Goal: Task Accomplishment & Management: Manage account settings

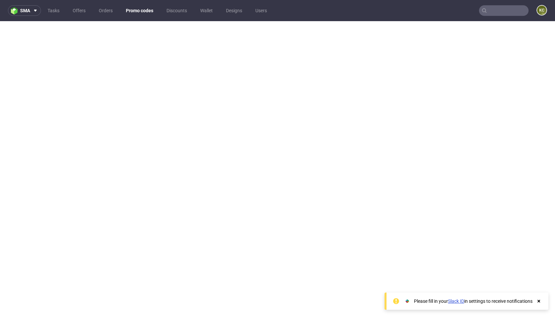
scroll to position [2, 0]
click at [148, 12] on link "Promo codes" at bounding box center [139, 10] width 35 height 11
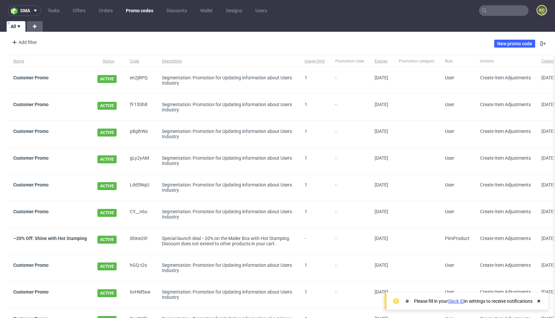
click at [500, 12] on input "text" at bounding box center [504, 10] width 50 height 11
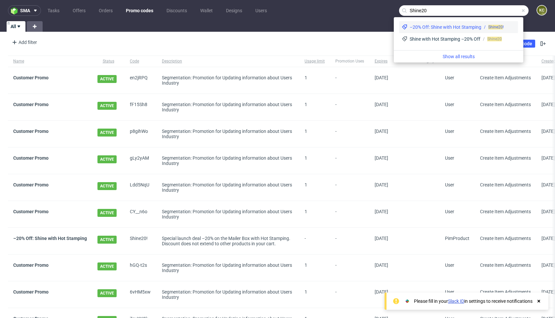
type input "Shine20"
click at [469, 27] on div "–20% Off: Shine with Hot Stamping" at bounding box center [446, 27] width 72 height 7
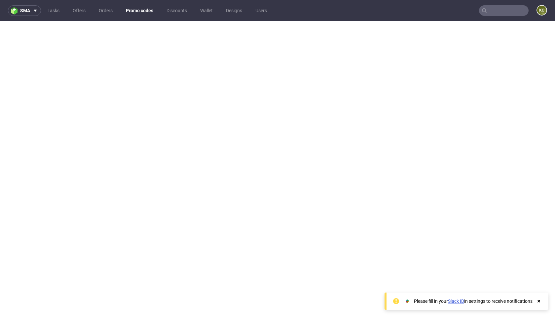
click at [504, 12] on input "text" at bounding box center [504, 10] width 50 height 11
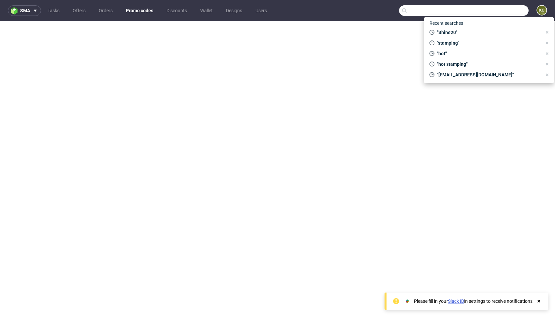
paste input "Shine20!"
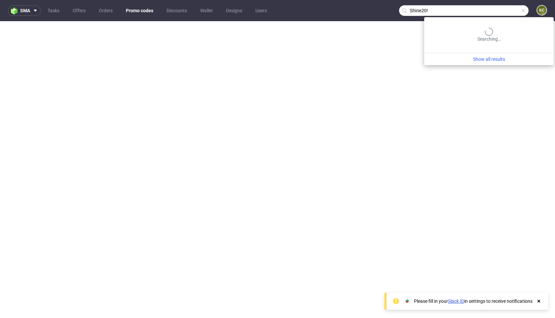
type input "Shine20!"
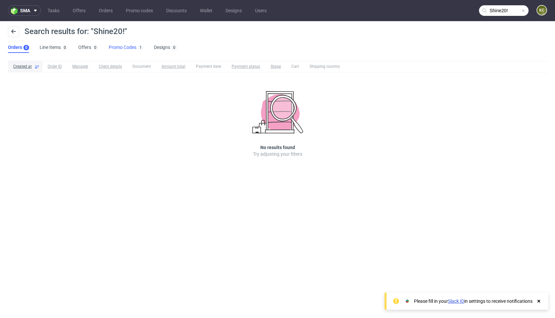
click at [121, 49] on link "Promo Codes 1" at bounding box center [126, 47] width 35 height 11
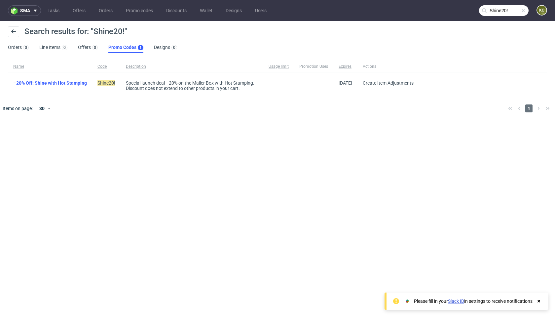
click at [69, 83] on link "–20% Off: Shine with Hot Stamping" at bounding box center [50, 82] width 74 height 5
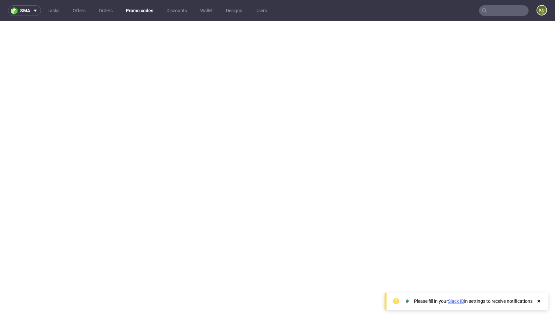
click at [135, 13] on link "Promo codes" at bounding box center [139, 10] width 35 height 11
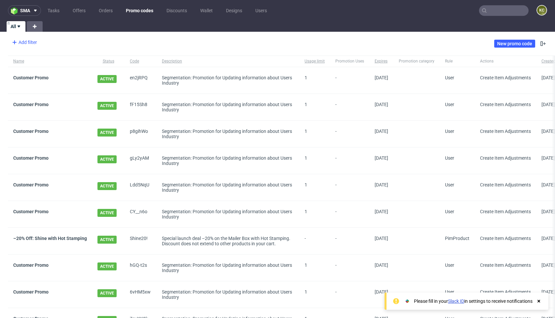
click at [23, 44] on div "Add filter" at bounding box center [23, 42] width 29 height 11
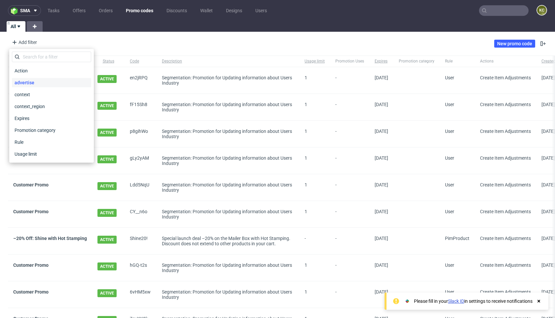
click at [28, 84] on span "advertise" at bounding box center [24, 82] width 25 height 9
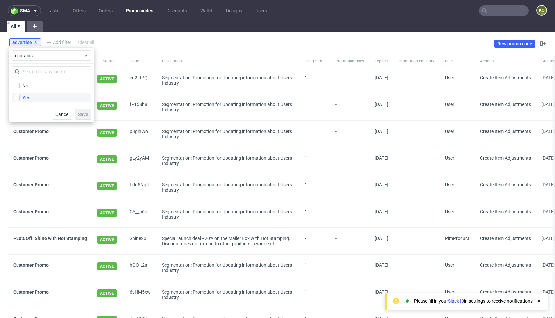
click at [20, 98] on label "Yes" at bounding box center [51, 97] width 79 height 9
click at [20, 98] on input "Yes" at bounding box center [17, 97] width 5 height 5
checkbox input "true"
click at [83, 114] on span "Save" at bounding box center [83, 114] width 10 height 5
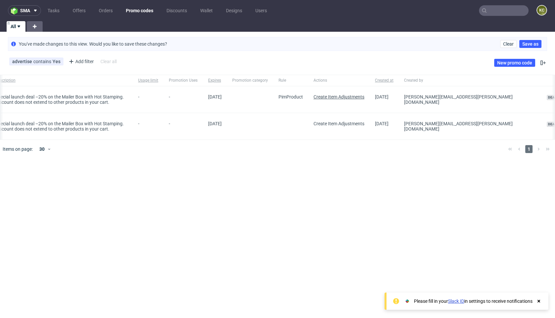
scroll to position [0, 193]
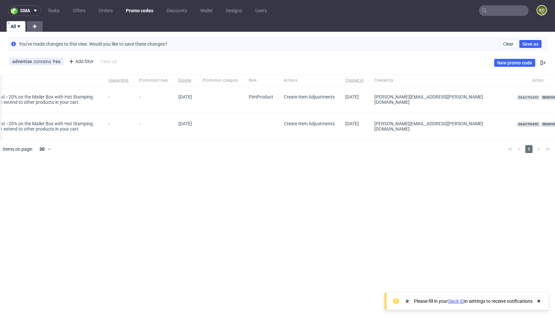
click at [517, 97] on span "Deactivate" at bounding box center [528, 97] width 23 height 5
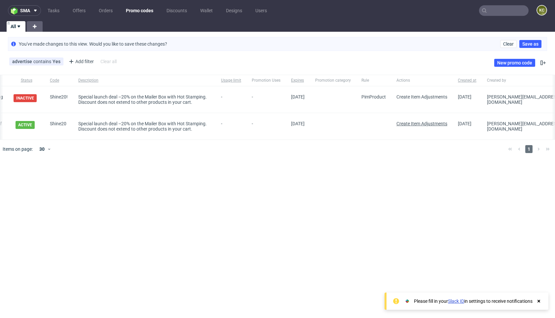
scroll to position [0, 0]
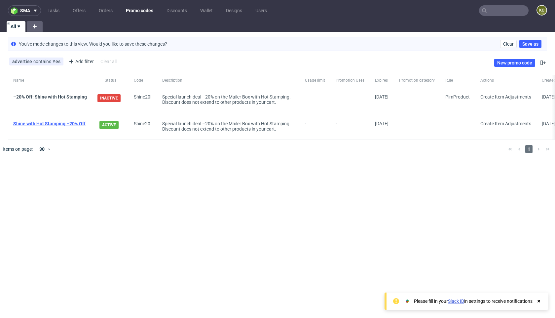
click at [72, 125] on link "Shine with Hot Stamping –20% Off" at bounding box center [49, 123] width 72 height 5
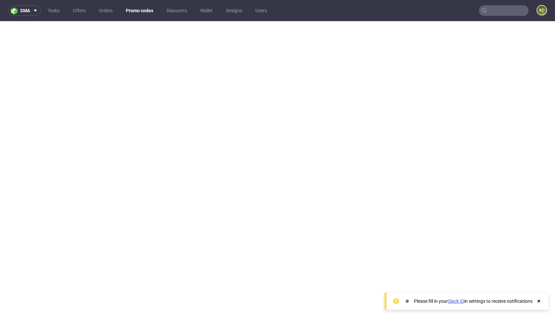
click at [491, 13] on input "text" at bounding box center [504, 10] width 50 height 11
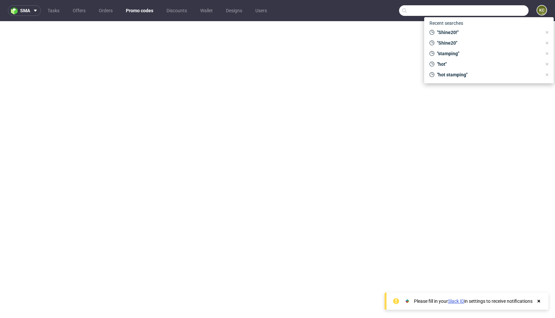
paste input "Shine20"
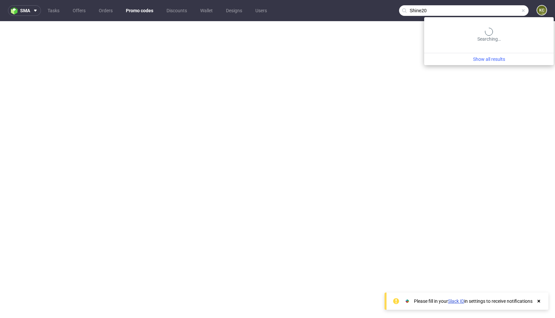
type input "Shine20"
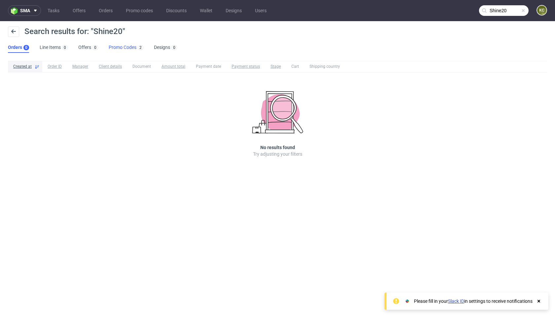
click at [126, 49] on link "Promo Codes 2" at bounding box center [126, 47] width 35 height 11
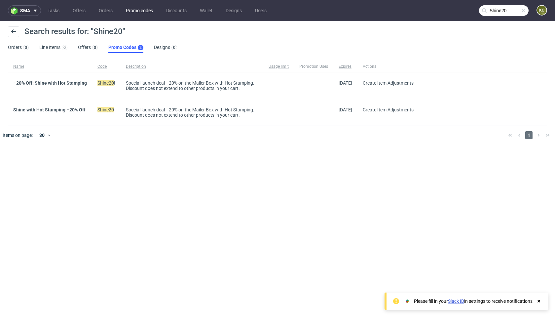
click at [144, 13] on link "Promo codes" at bounding box center [139, 10] width 35 height 11
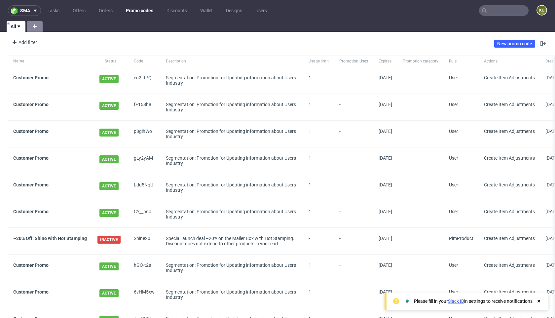
click at [35, 28] on icon at bounding box center [35, 26] width 8 height 8
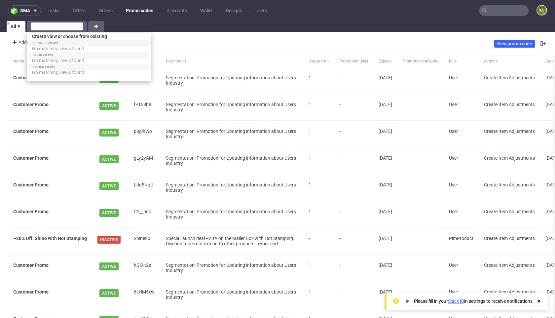
click at [137, 30] on div "All" at bounding box center [277, 26] width 555 height 11
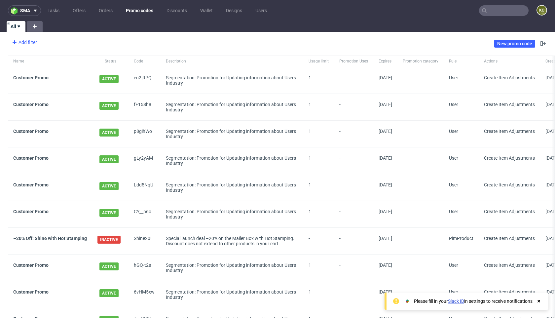
click at [24, 44] on div "Add filter" at bounding box center [23, 42] width 29 height 11
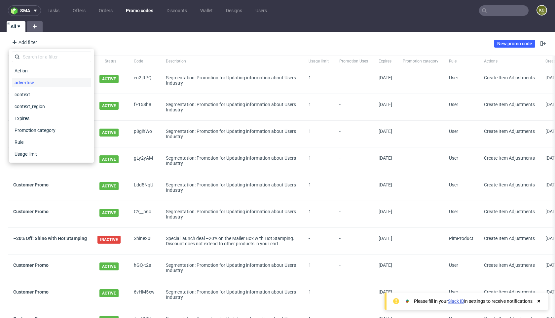
click at [26, 84] on span "advertise" at bounding box center [24, 82] width 25 height 9
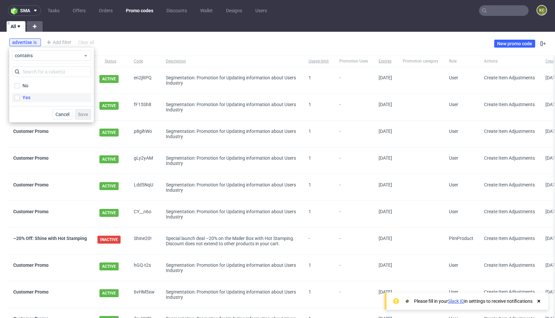
click at [26, 96] on div "Yes" at bounding box center [26, 97] width 8 height 7
click at [20, 96] on input "Yes" at bounding box center [17, 97] width 5 height 5
checkbox input "true"
click at [84, 114] on span "Save" at bounding box center [83, 114] width 10 height 5
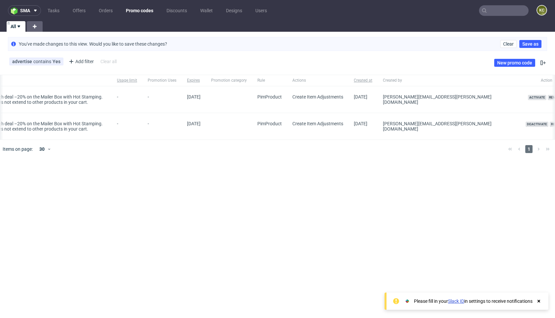
scroll to position [0, 197]
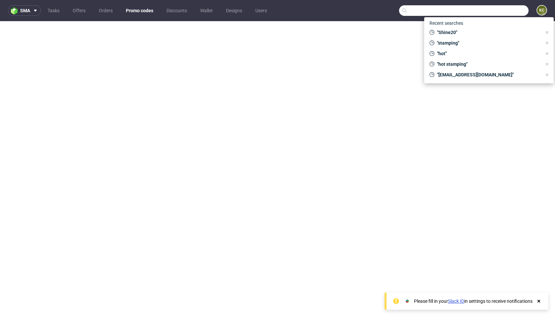
click at [493, 10] on input "text" at bounding box center [464, 10] width 130 height 11
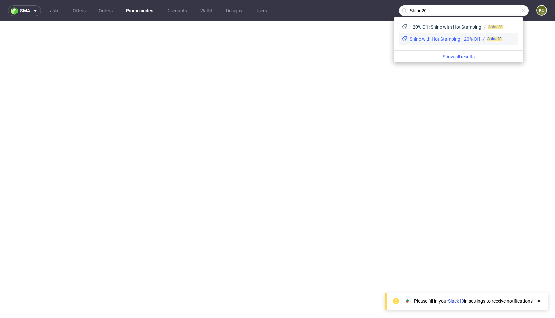
type input "Shine20"
click at [478, 39] on div "Shine with Hot Stamping –20% Off" at bounding box center [445, 39] width 71 height 7
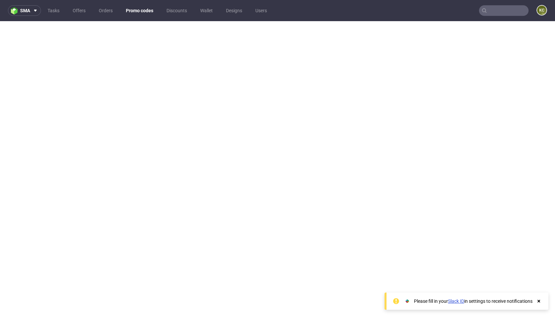
scroll to position [2, 0]
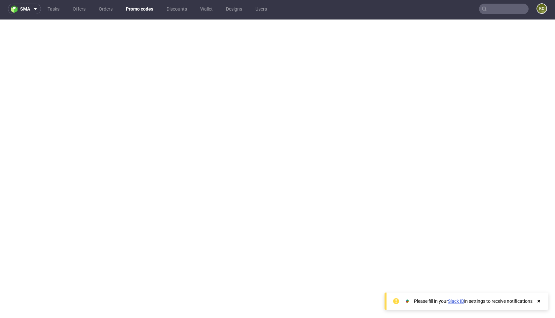
click at [142, 10] on link "Promo codes" at bounding box center [139, 9] width 35 height 11
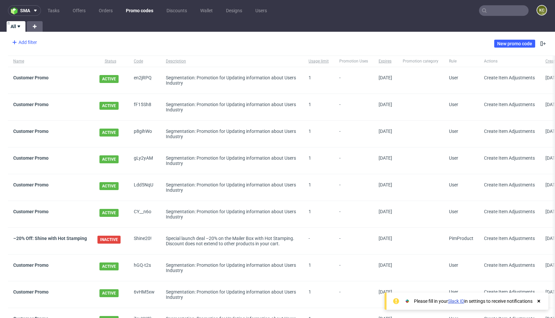
click at [26, 42] on div "Add filter" at bounding box center [23, 42] width 29 height 11
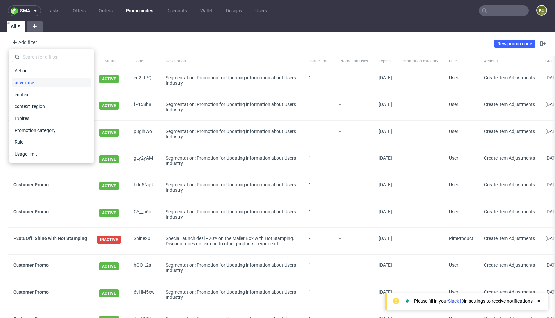
click at [29, 85] on span "advertise" at bounding box center [24, 82] width 25 height 9
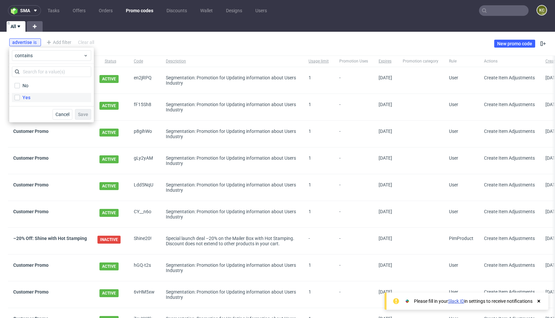
click at [25, 98] on div "Yes" at bounding box center [26, 97] width 8 height 7
click at [20, 98] on input "Yes" at bounding box center [17, 97] width 5 height 5
checkbox input "true"
click at [89, 115] on button "Save" at bounding box center [83, 114] width 16 height 11
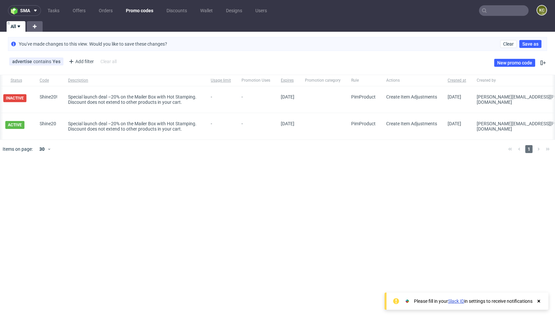
scroll to position [0, 197]
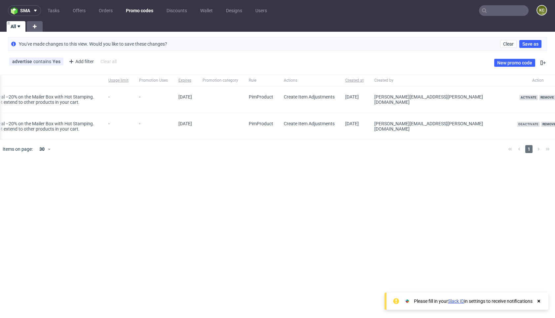
click at [517, 125] on span "Deactivate" at bounding box center [528, 124] width 23 height 5
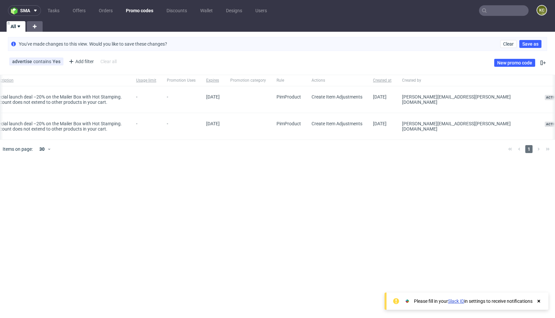
scroll to position [0, 193]
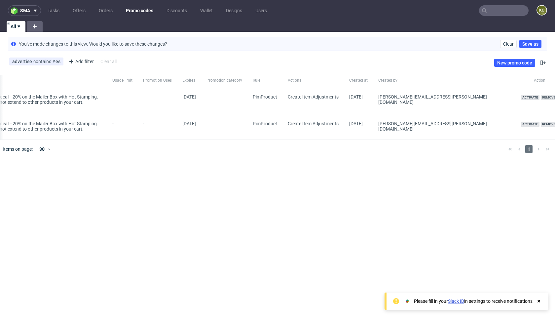
click at [541, 98] on span "Remove" at bounding box center [549, 97] width 16 height 5
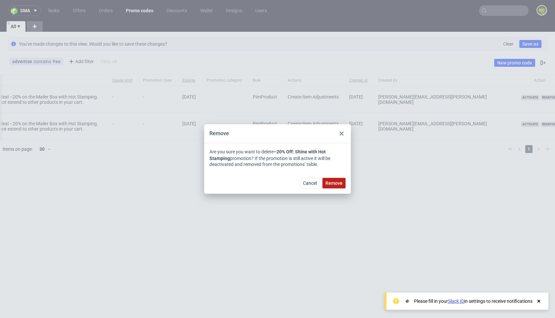
click at [340, 183] on span "Remove" at bounding box center [334, 183] width 17 height 5
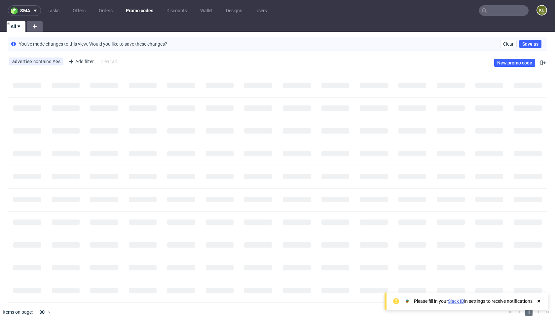
scroll to position [0, 0]
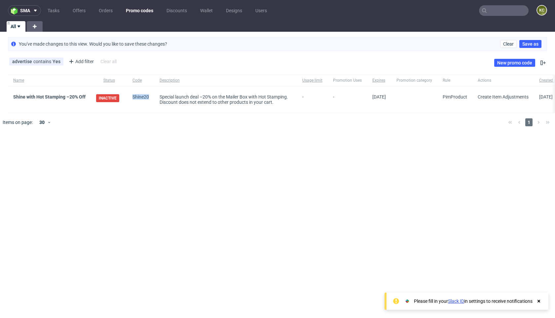
drag, startPoint x: 147, startPoint y: 97, endPoint x: 133, endPoint y: 97, distance: 14.5
click at [133, 97] on span "Shine20" at bounding box center [141, 99] width 17 height 11
